Goal: Information Seeking & Learning: Understand process/instructions

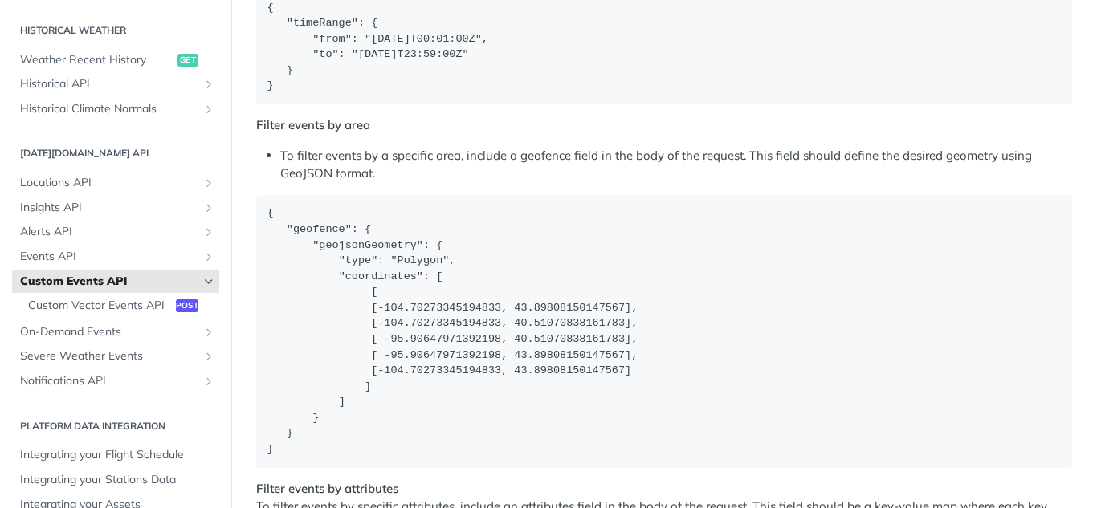
scroll to position [2730, 0]
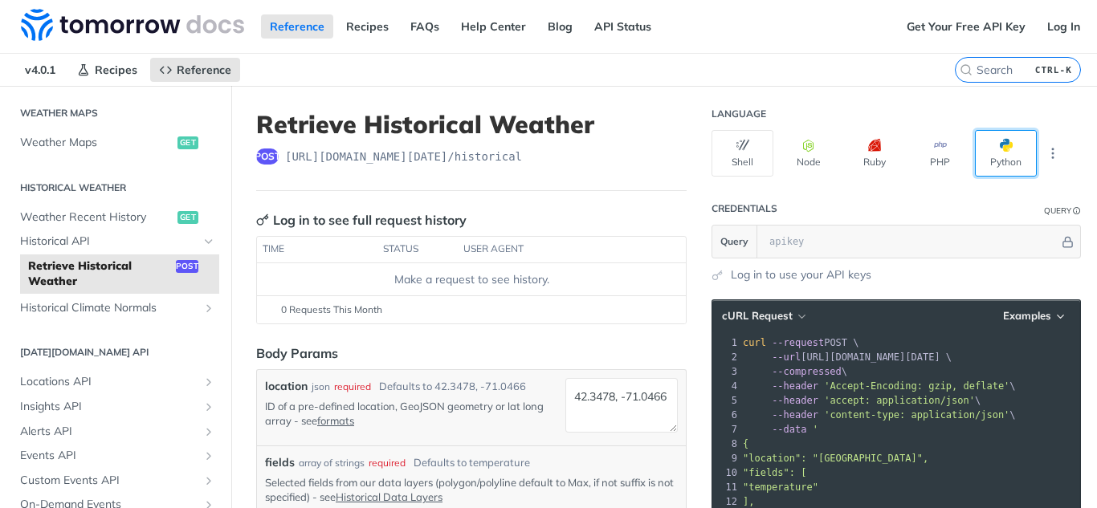
click at [982, 143] on button "Python" at bounding box center [1006, 153] width 62 height 47
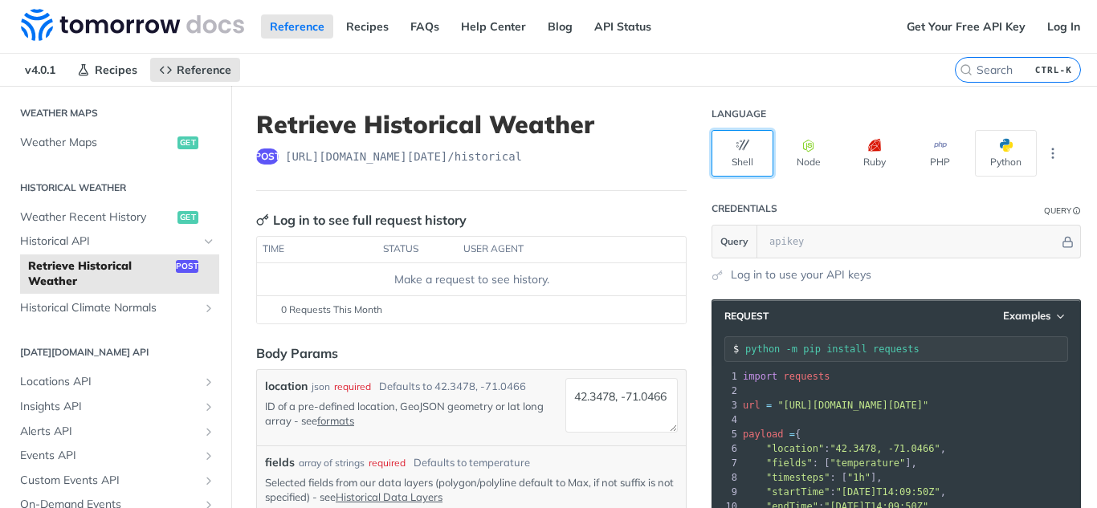
click at [736, 149] on icon "button" at bounding box center [742, 145] width 13 height 13
